Goal: Task Accomplishment & Management: Use online tool/utility

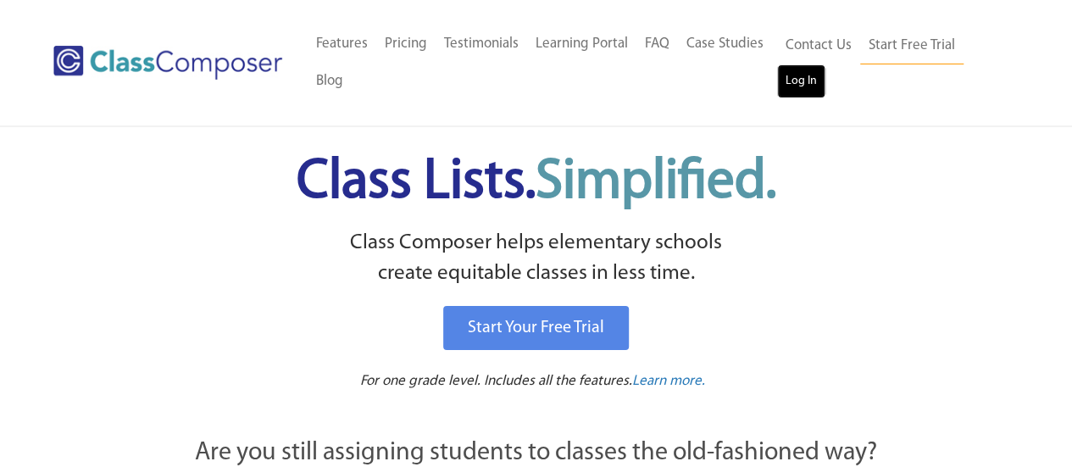
click at [808, 77] on link "Log In" at bounding box center [801, 81] width 48 height 34
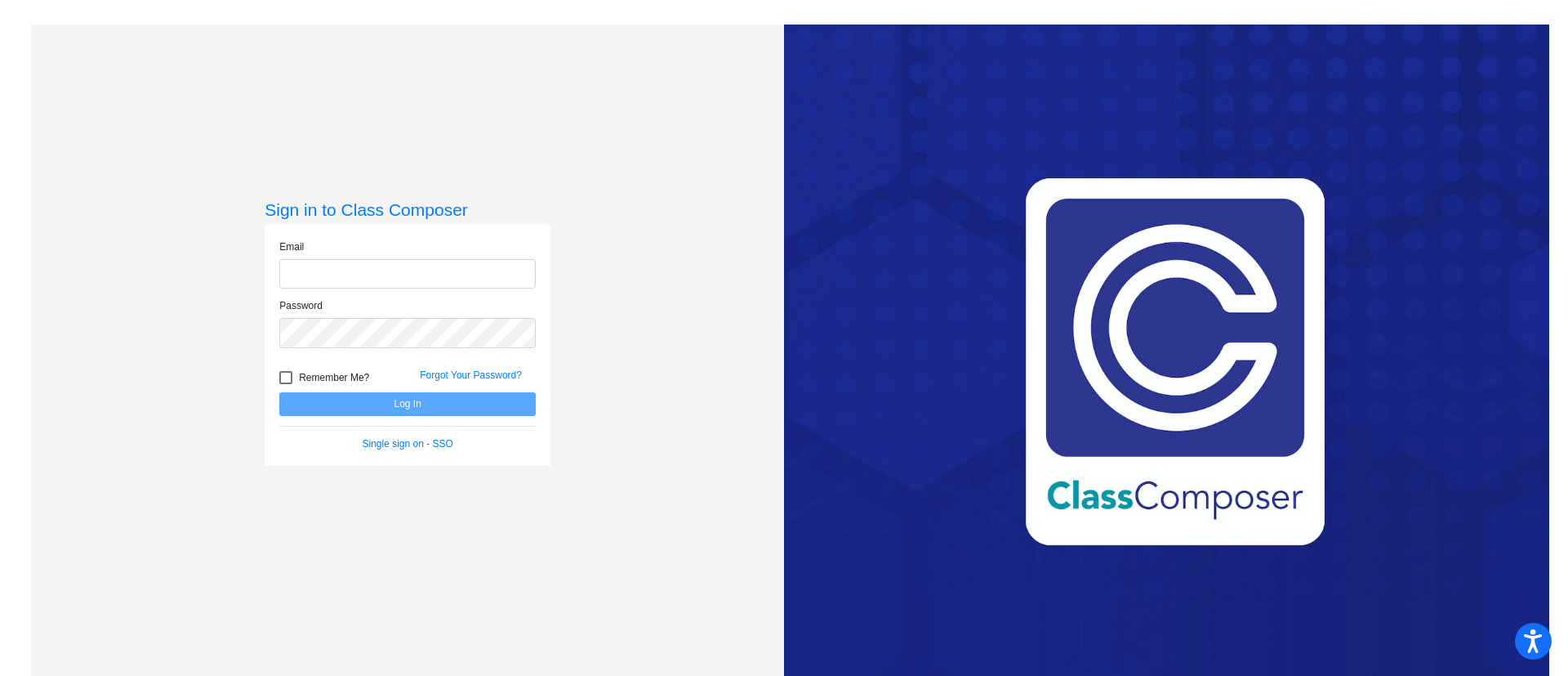
click at [362, 269] on input "email" at bounding box center [408, 274] width 256 height 30
type input "[EMAIL_ADDRESS][DOMAIN_NAME]"
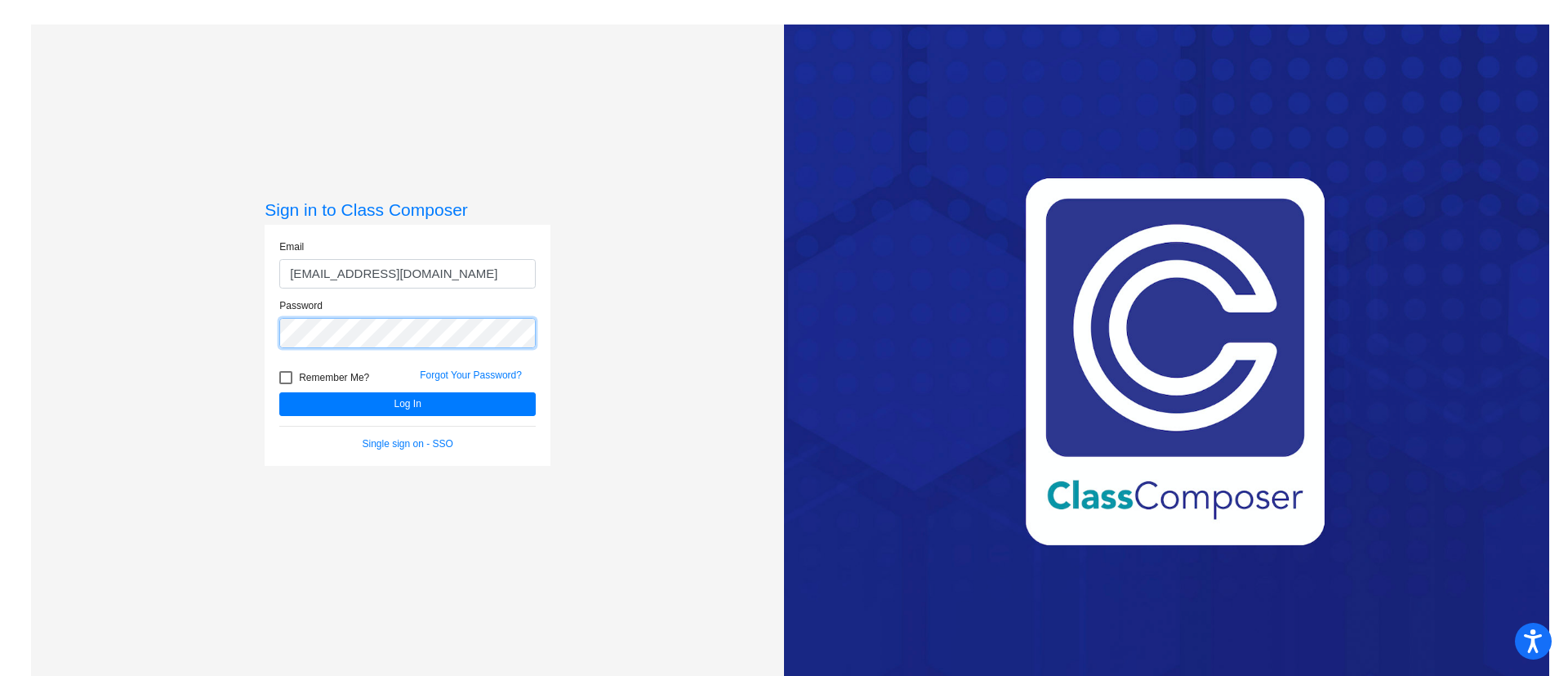
click at [279, 392] on button "Log In" at bounding box center [408, 404] width 256 height 24
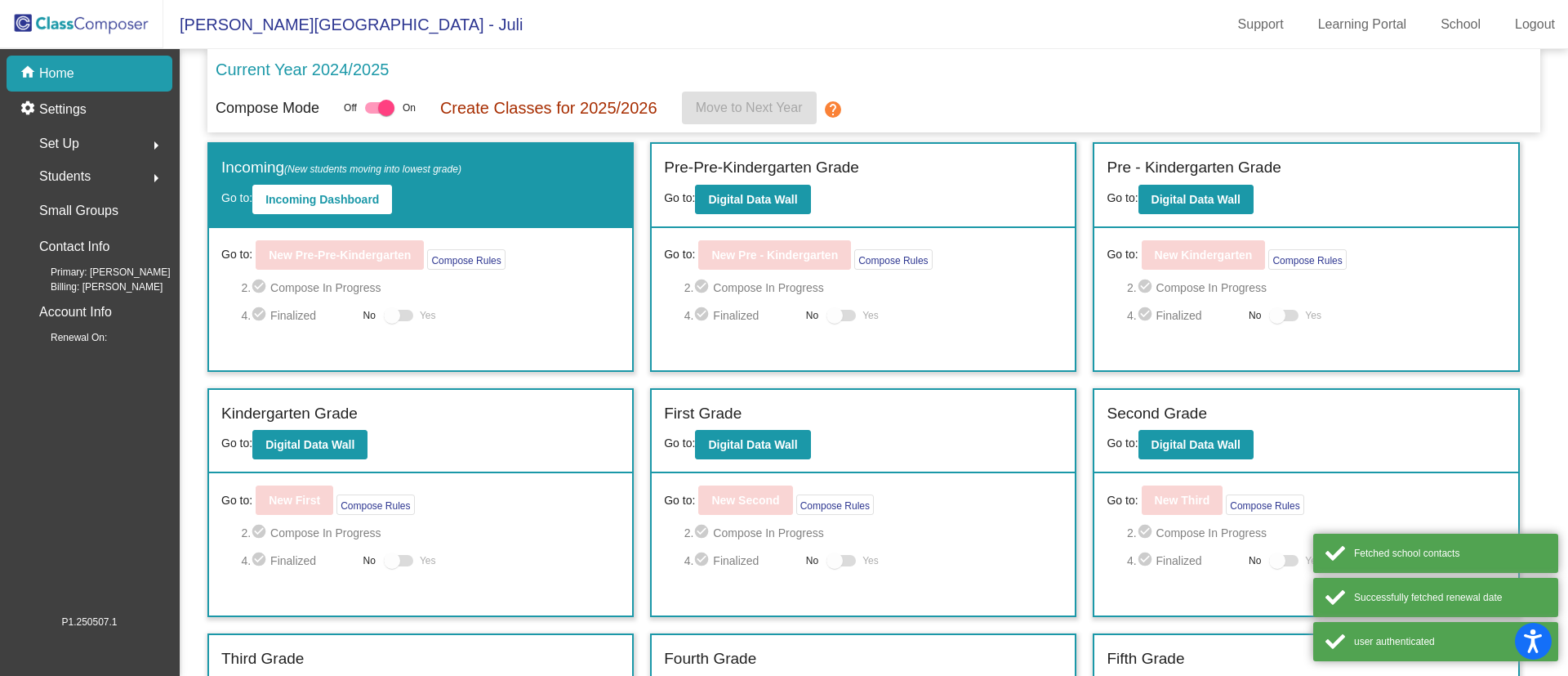
scroll to position [290, 0]
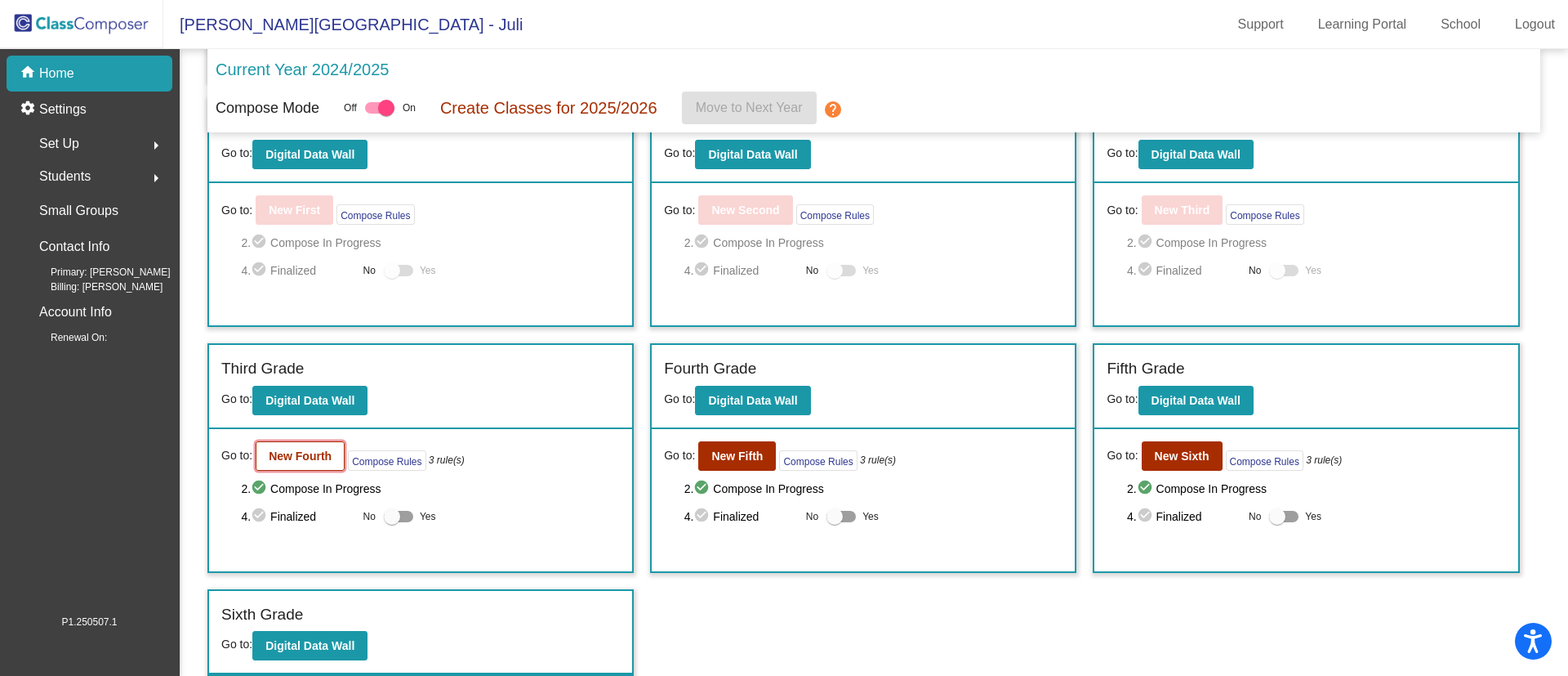
click at [321, 453] on b "New Fourth" at bounding box center [300, 456] width 63 height 14
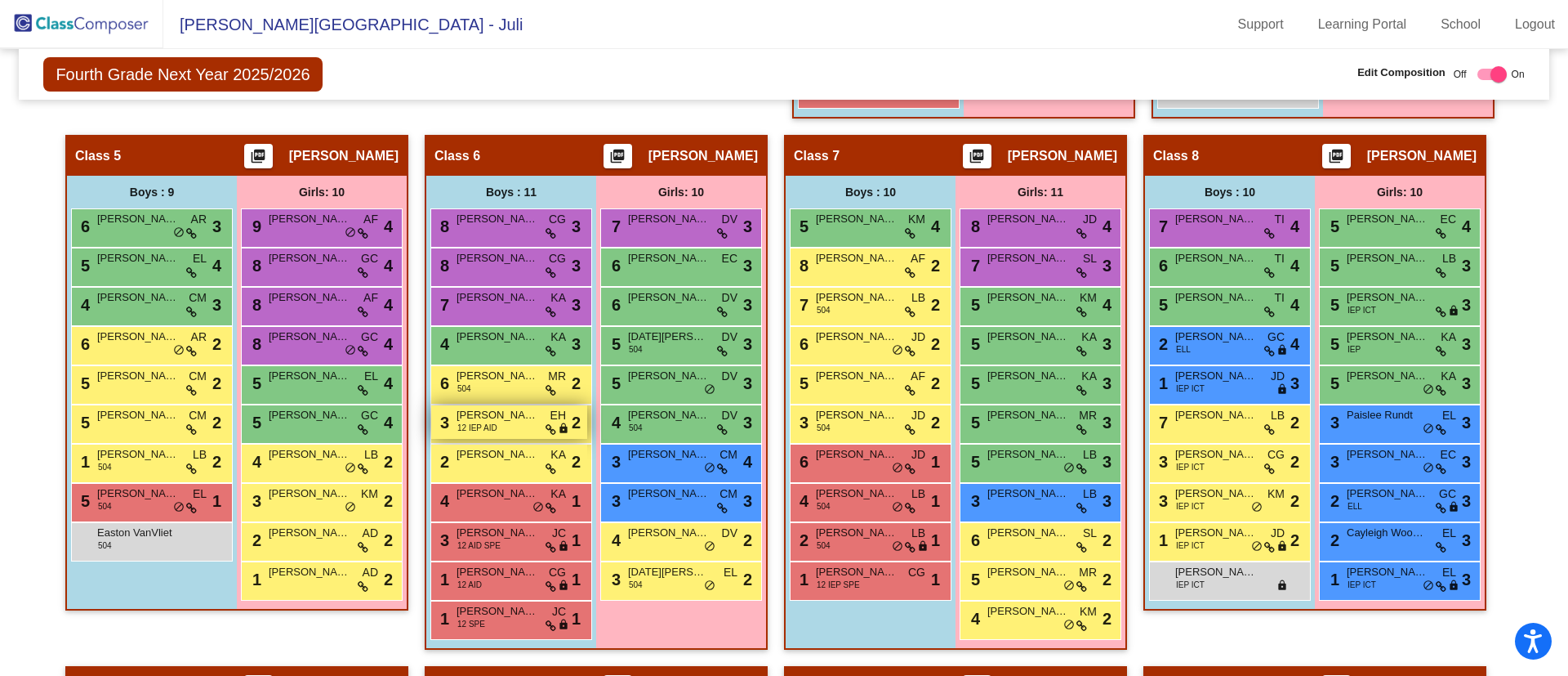
scroll to position [1196, 0]
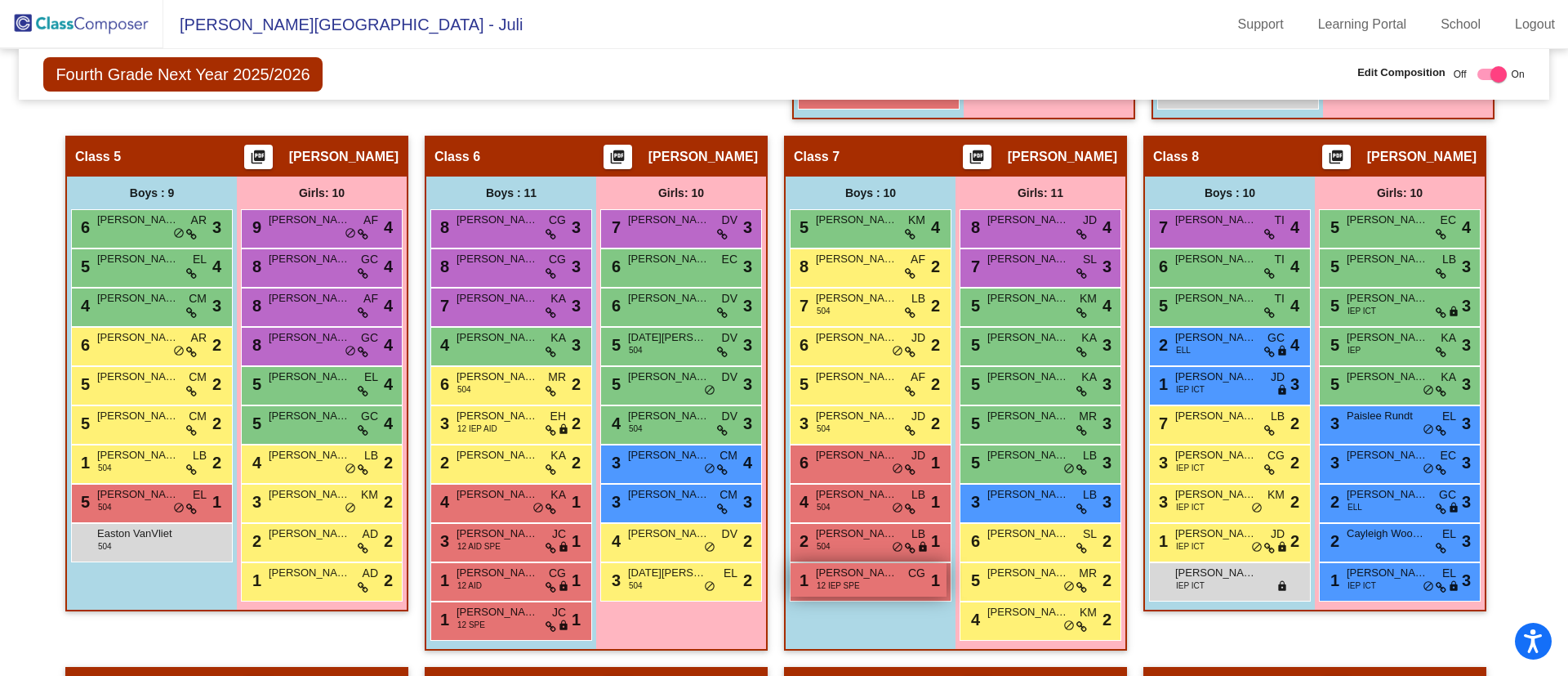
click at [870, 571] on span "[PERSON_NAME]" at bounding box center [857, 573] width 82 height 16
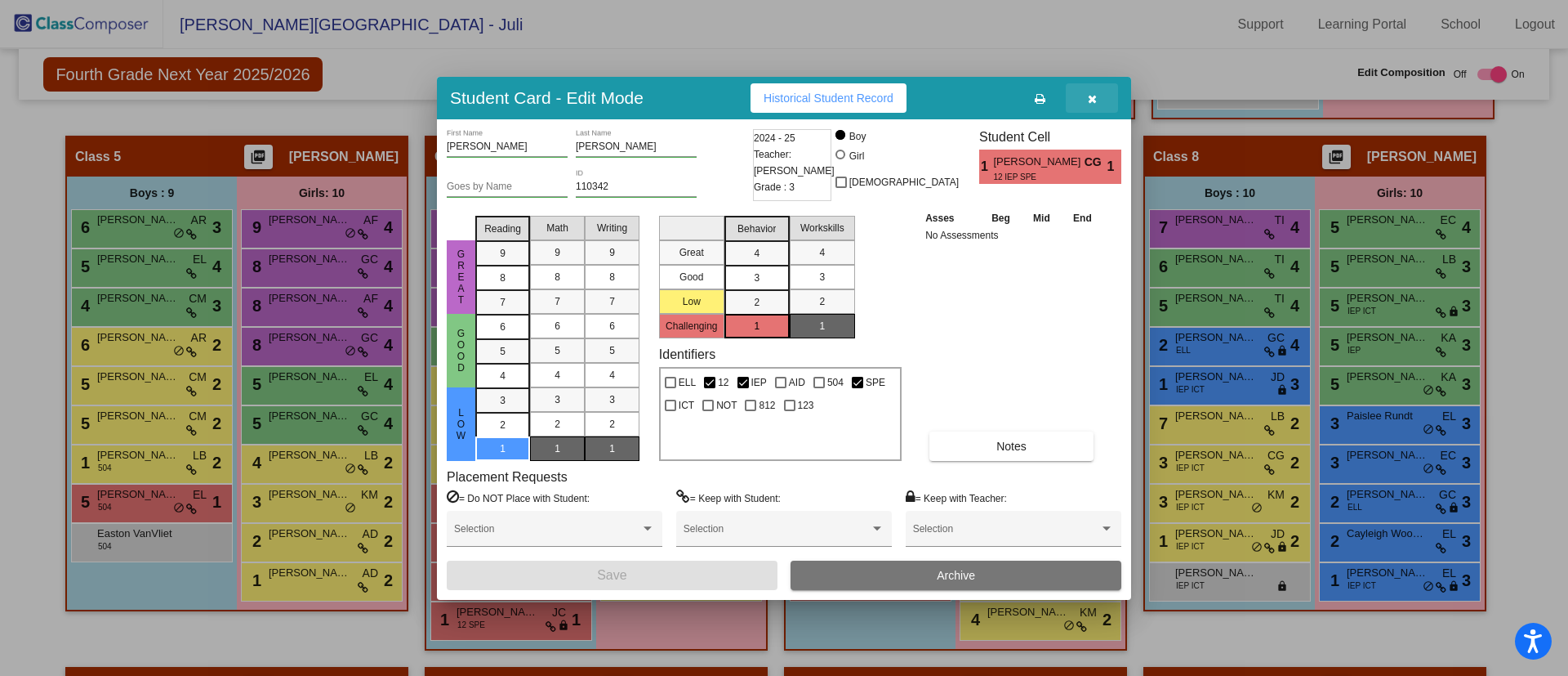
click at [1088, 99] on icon "button" at bounding box center [1092, 99] width 9 height 12
